Goal: Information Seeking & Learning: Learn about a topic

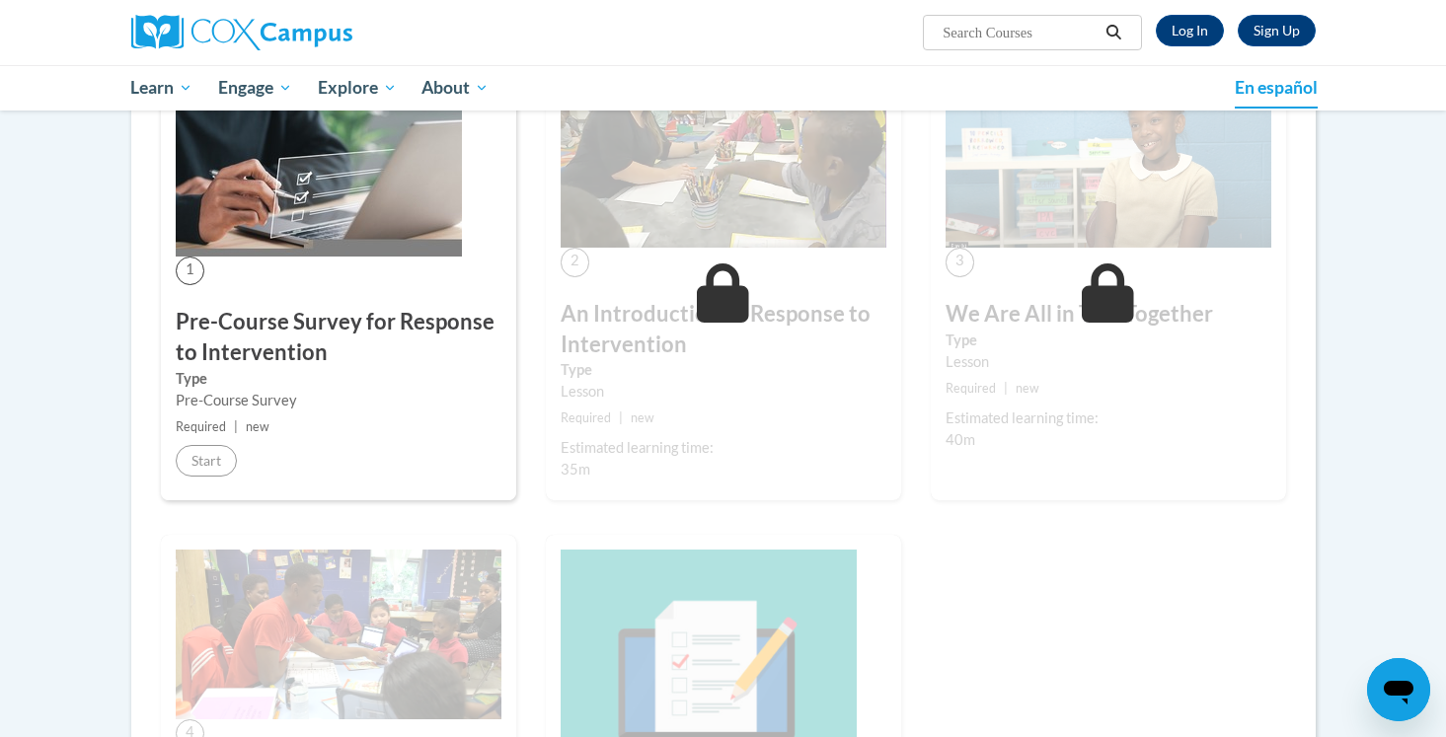
scroll to position [381, 0]
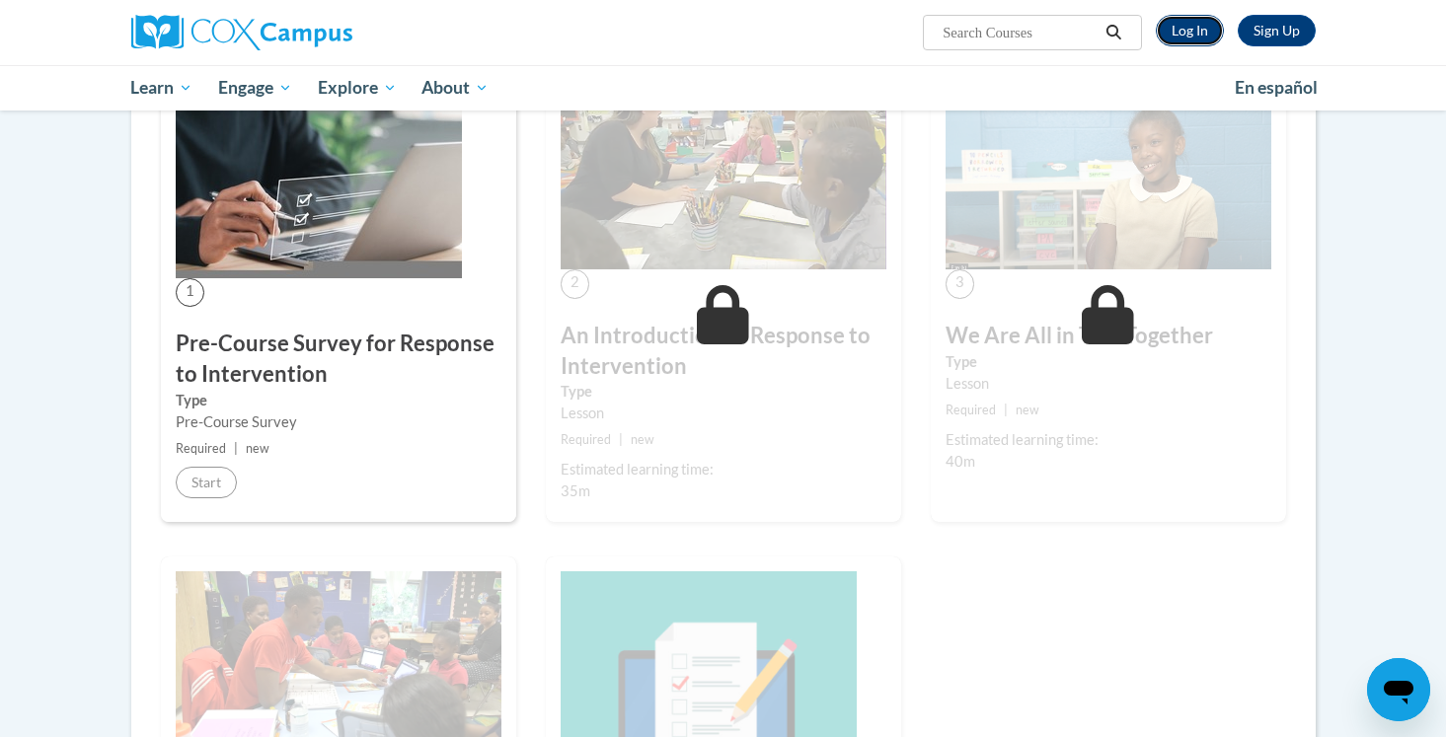
click at [1188, 38] on link "Log In" at bounding box center [1190, 31] width 68 height 32
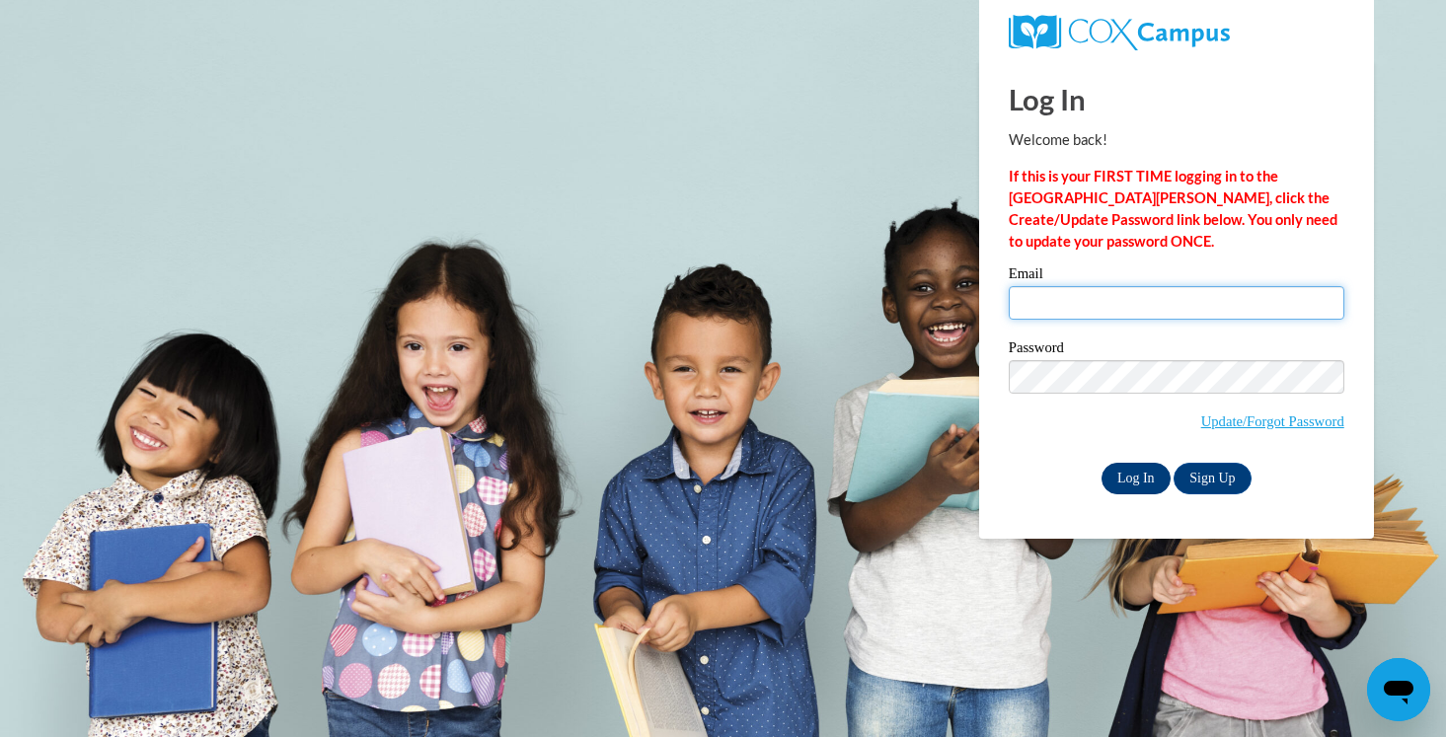
type input "[EMAIL_ADDRESS][DOMAIN_NAME]"
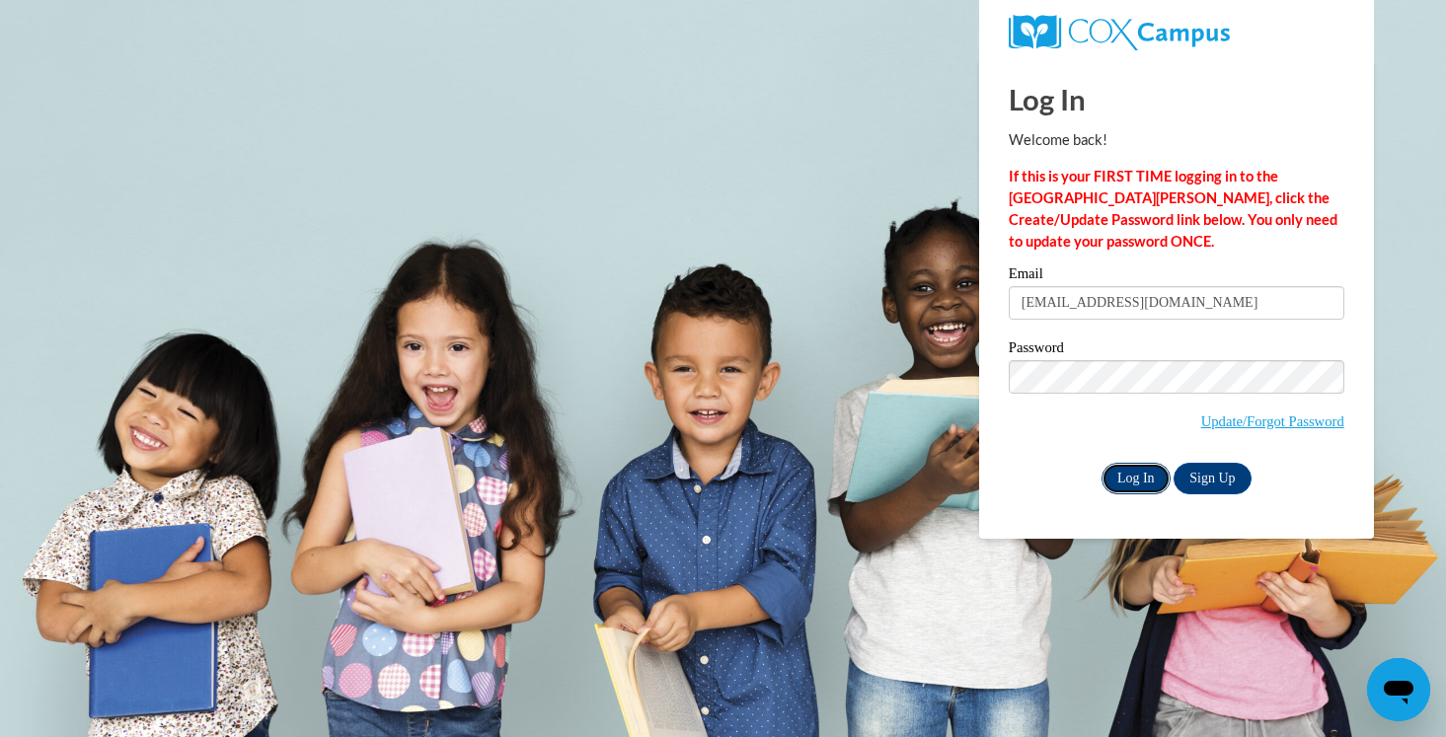
click at [1151, 468] on input "Log In" at bounding box center [1136, 479] width 69 height 32
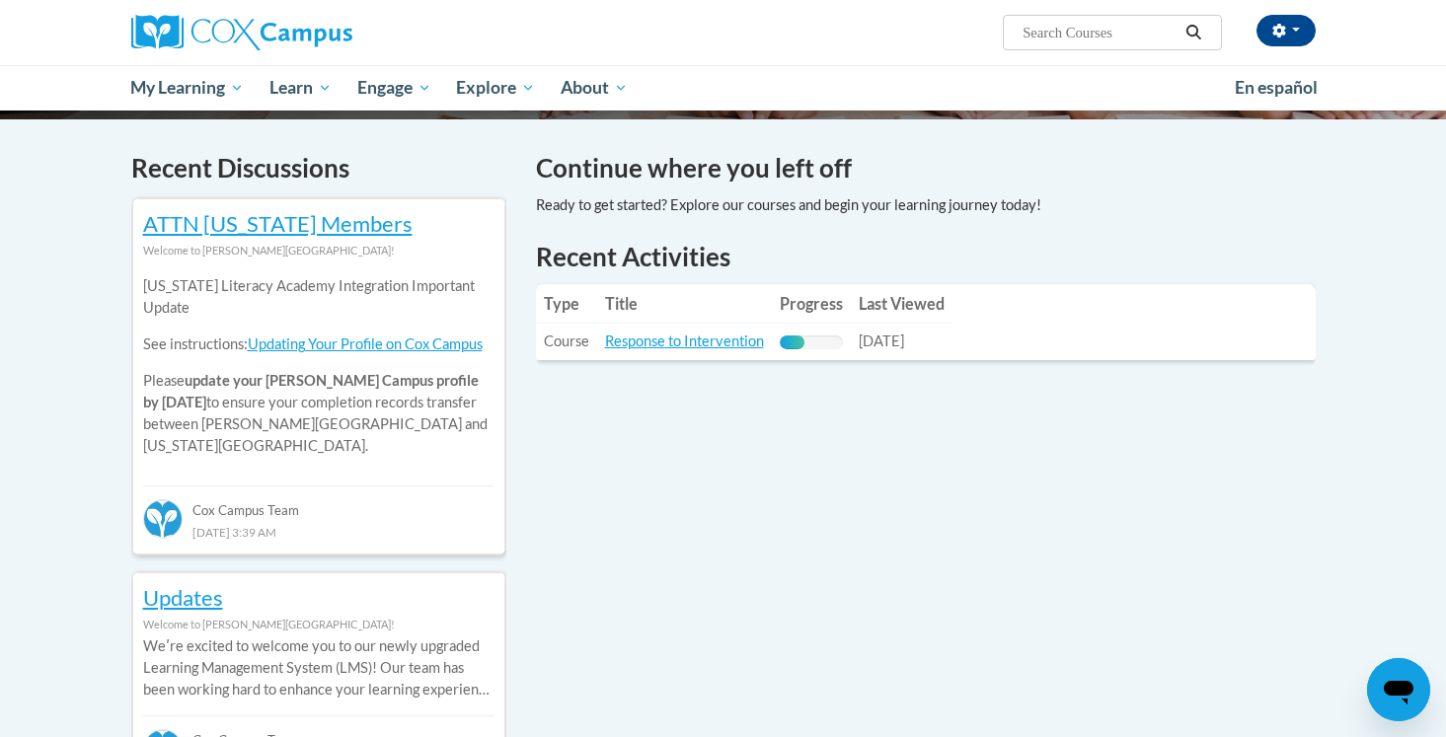
scroll to position [577, 0]
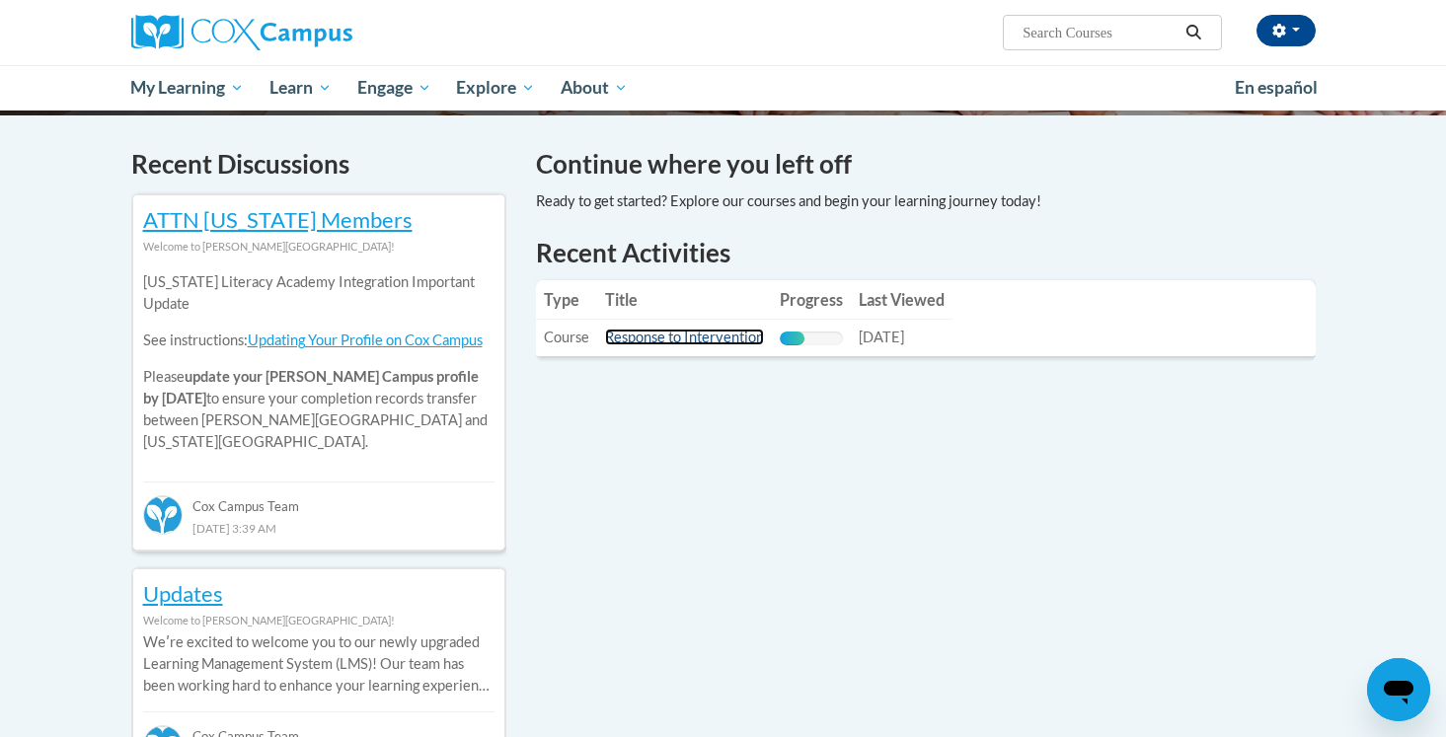
click at [745, 340] on link "Response to Intervention" at bounding box center [684, 337] width 159 height 17
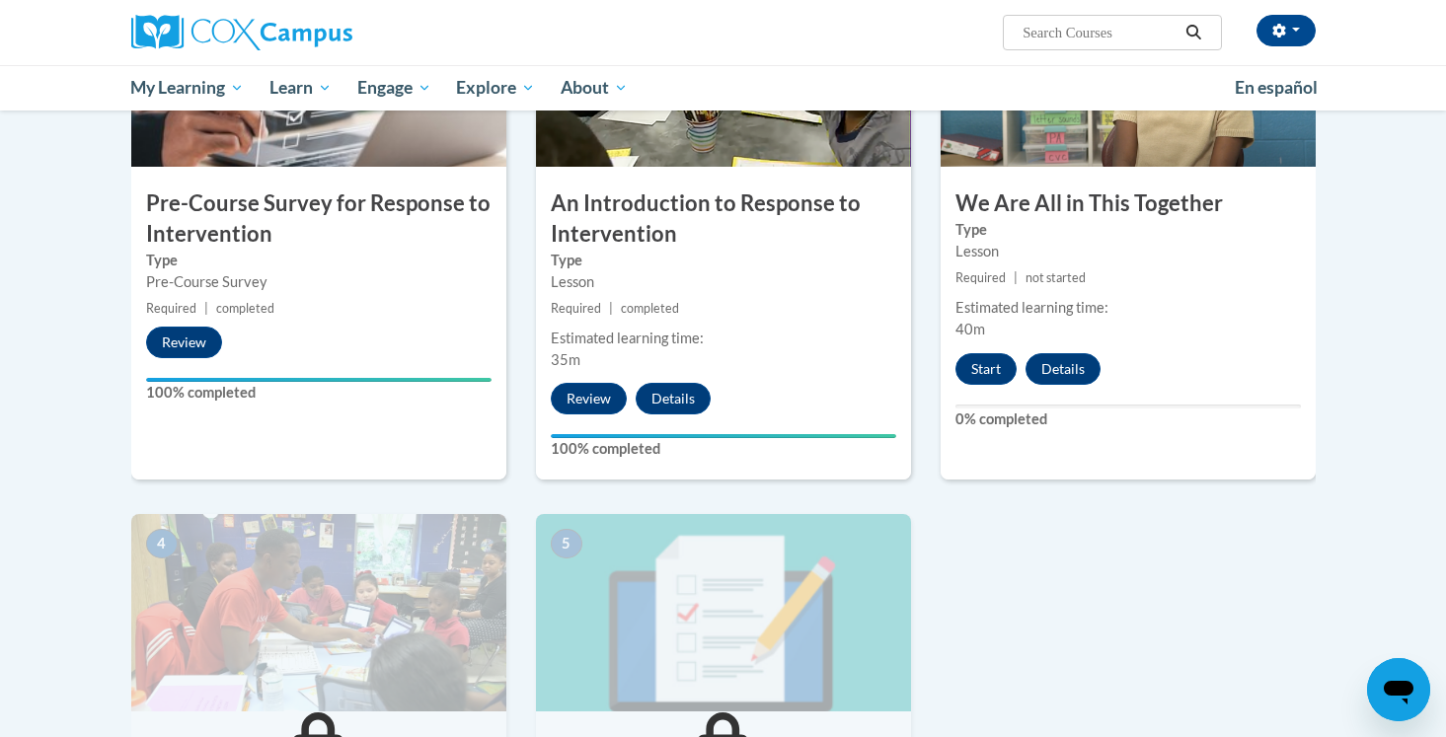
scroll to position [524, 0]
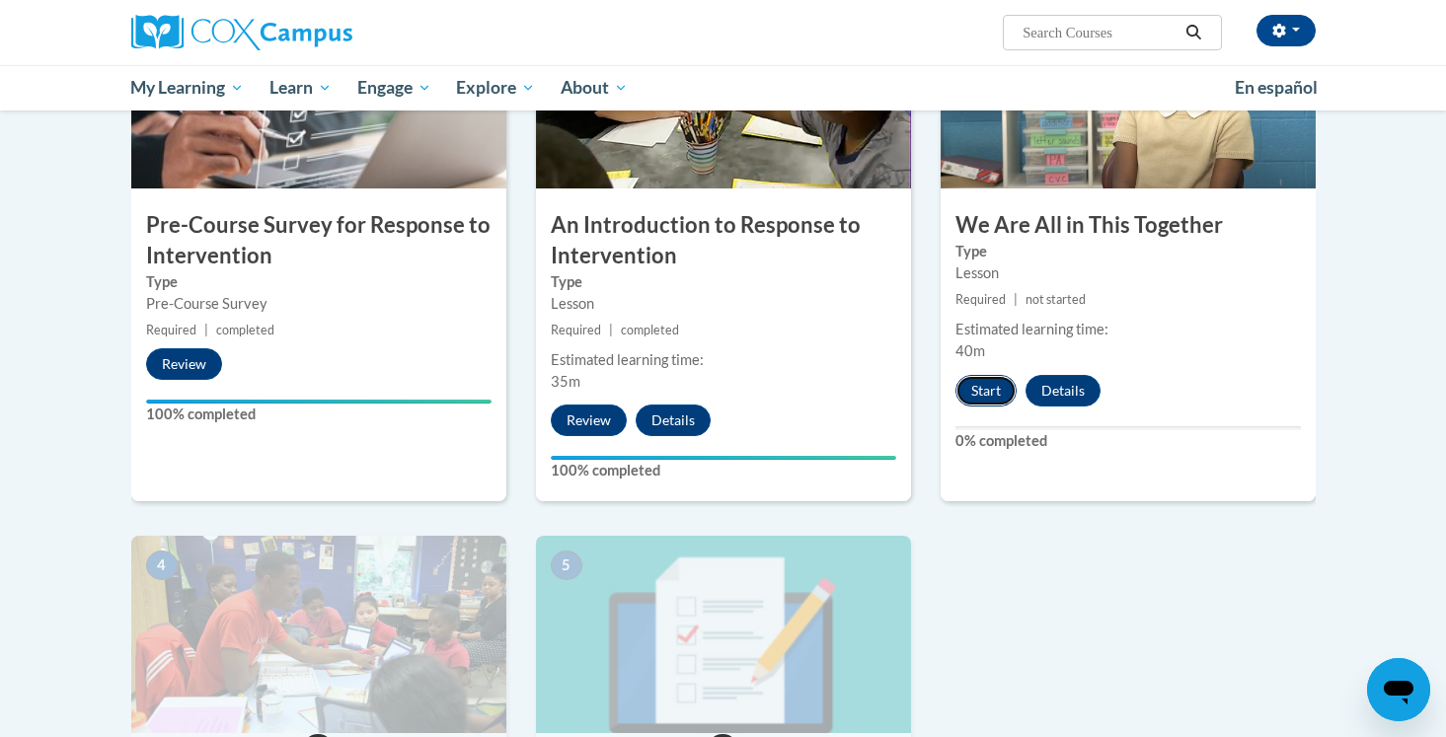
click at [996, 397] on button "Start" at bounding box center [985, 391] width 61 height 32
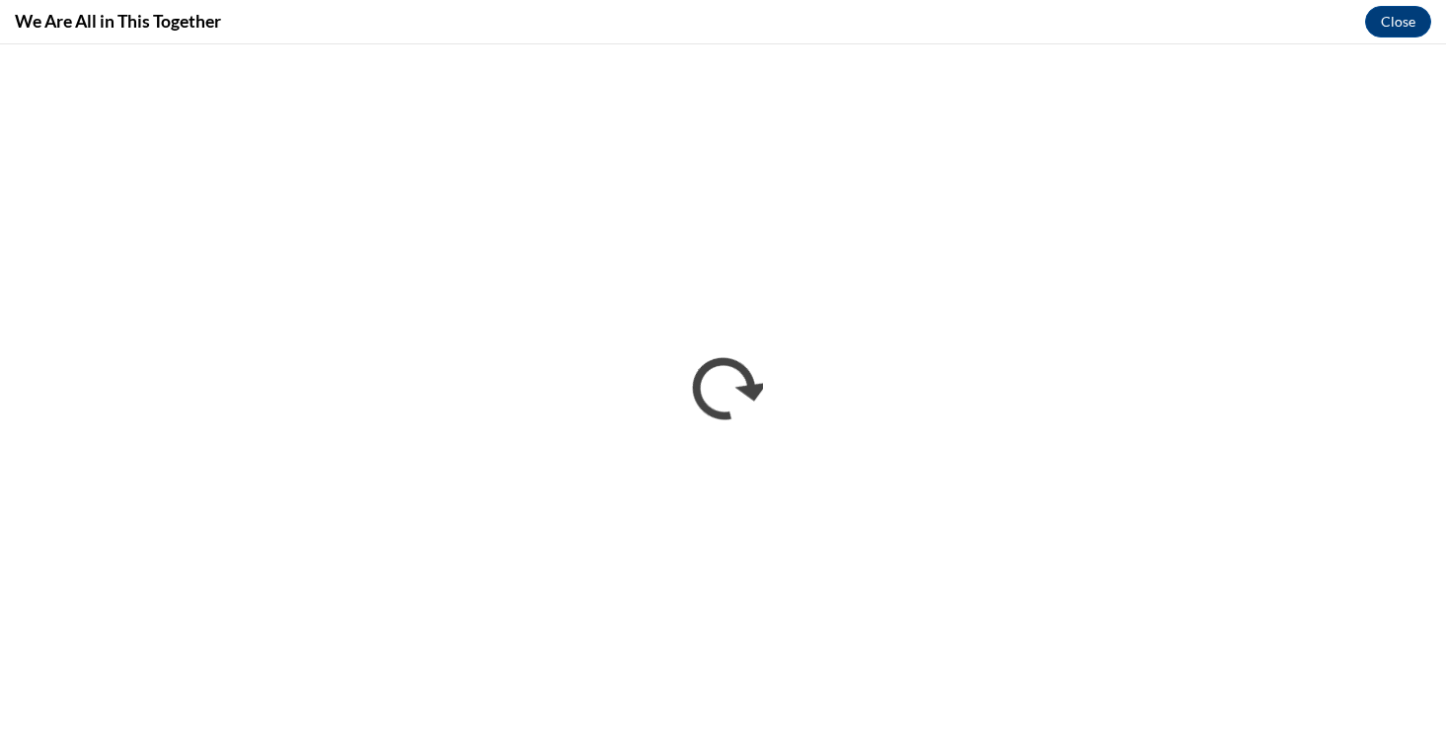
scroll to position [0, 0]
